Goal: Information Seeking & Learning: Learn about a topic

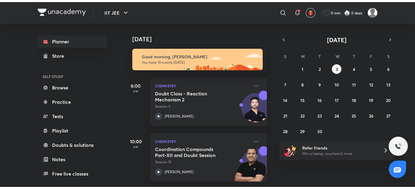
scroll to position [80, 0]
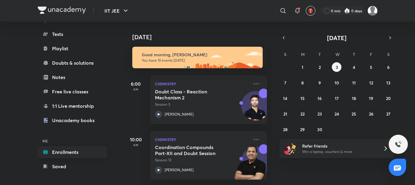
click at [38, 156] on link "Enrollments" at bounding box center [72, 152] width 69 height 12
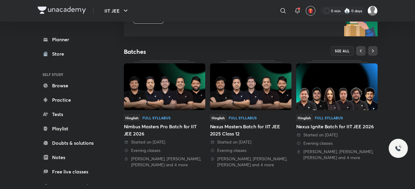
scroll to position [109, 0]
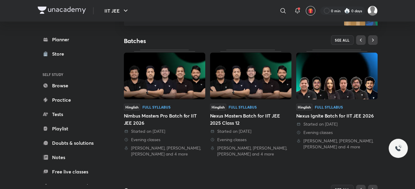
click at [309, 78] on img at bounding box center [336, 76] width 81 height 47
click at [353, 35] on button "SEE ALL" at bounding box center [342, 40] width 23 height 10
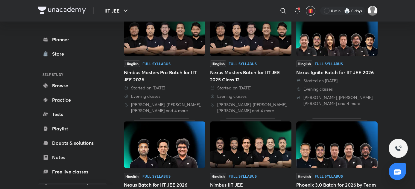
scroll to position [88, 0]
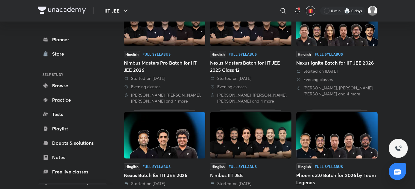
click at [205, 115] on img at bounding box center [164, 135] width 81 height 47
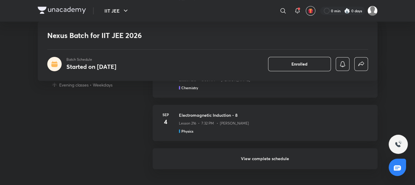
scroll to position [625, 0]
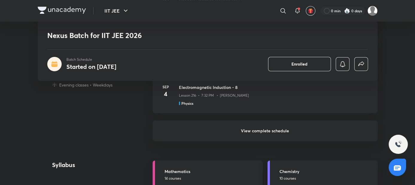
click at [195, 120] on h6 "View complete schedule" at bounding box center [264, 130] width 225 height 21
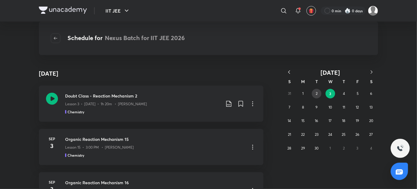
click at [317, 91] on abbr "2" at bounding box center [317, 93] width 2 height 4
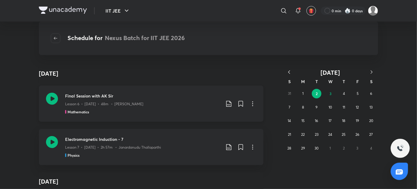
click at [173, 103] on div "Final Session with AK Sir Lesson 6 • Sep 2 • 48m • Arvind Kalia Mathematics" at bounding box center [142, 104] width 155 height 22
